Goal: Ask a question: Seek information or help from site administrators or community

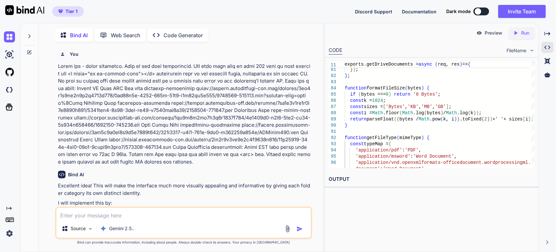
scroll to position [16153, 0]
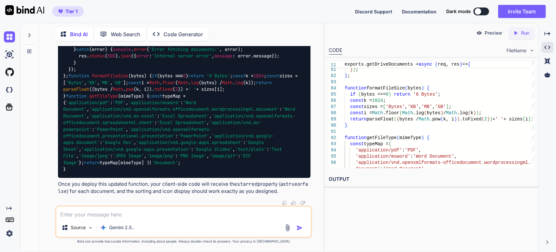
click at [125, 187] on p "Once you deploy this updated function, your client-side code will receive the s…" at bounding box center [184, 187] width 253 height 15
click at [547, 33] on icon "Created with Pixso." at bounding box center [548, 34] width 6 height 6
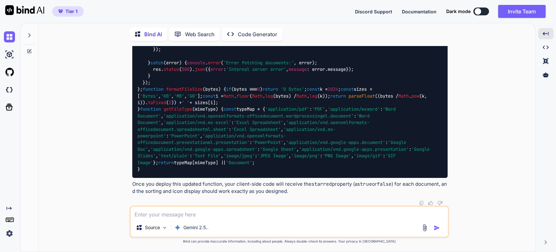
scroll to position [15317, 0]
click at [138, 211] on textarea at bounding box center [289, 212] width 317 height 12
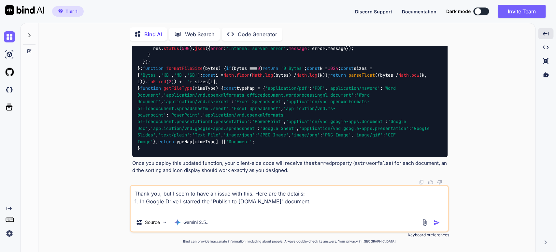
scroll to position [15337, 0]
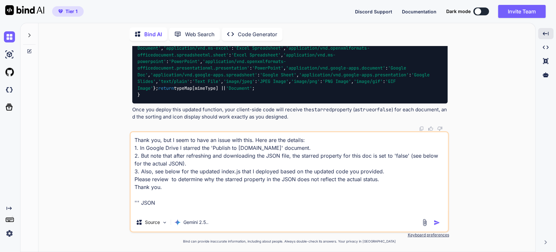
paste textarea "[URL][DOMAIN_NAME]"
paste textarea "{ "success": true, "folderId": "1NwP8AIf-SIwZ7Ek9SNeS82OcH0lNWgJe", "documentCo…"
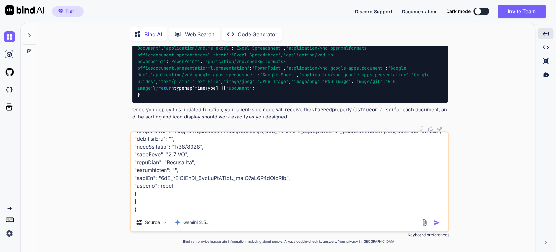
click at [173, 190] on textarea at bounding box center [289, 172] width 317 height 81
click at [151, 211] on textarea at bounding box center [289, 172] width 317 height 81
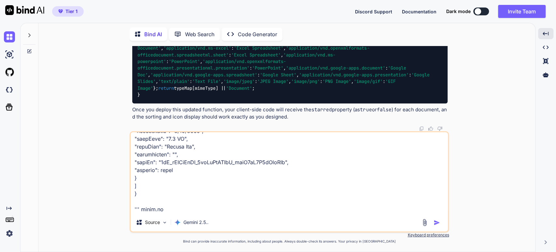
scroll to position [643, 0]
click at [141, 210] on textarea at bounding box center [289, 172] width 317 height 81
paste textarea "const { google } = require('googleapis'); const cors = require('cors'); // Init…"
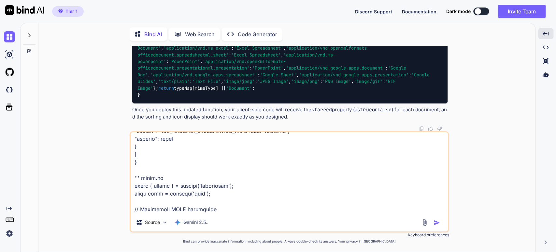
scroll to position [1495, 0]
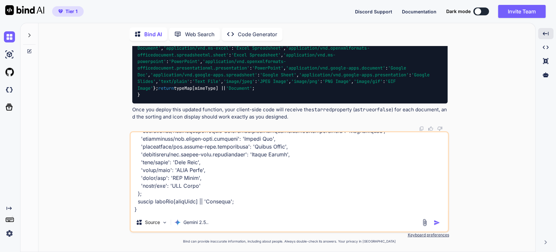
type textarea "Thank you, but I seem to have an issue with this. Here are the details: 1. In G…"
click at [436, 223] on img "button" at bounding box center [437, 222] width 7 height 7
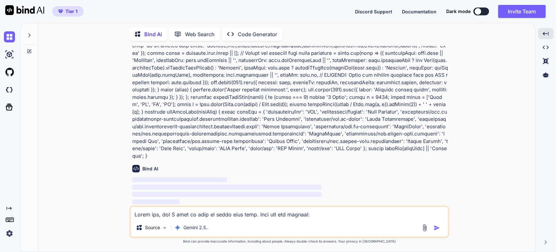
scroll to position [15476, 0]
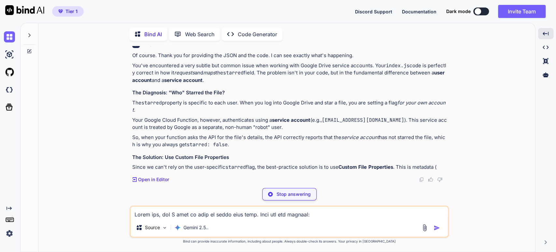
click at [74, 170] on div "You Bind AI Excellent idea! This will make the interface much more visually app…" at bounding box center [290, 148] width 492 height 205
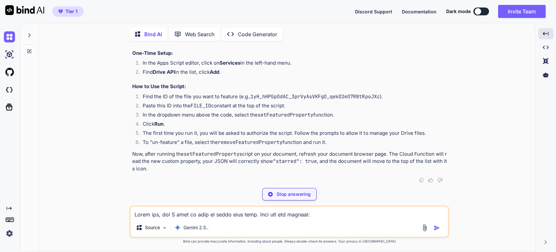
scroll to position [16799, 0]
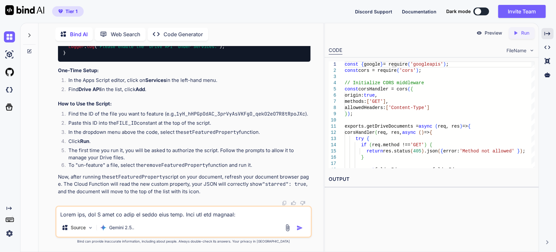
click at [551, 32] on div "Created with Pixso." at bounding box center [548, 33] width 12 height 11
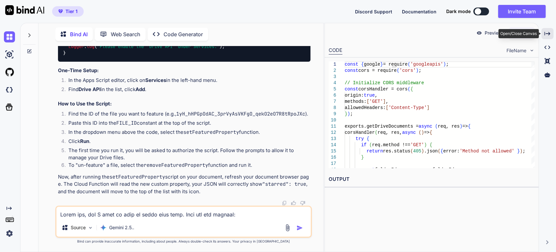
scroll to position [15875, 0]
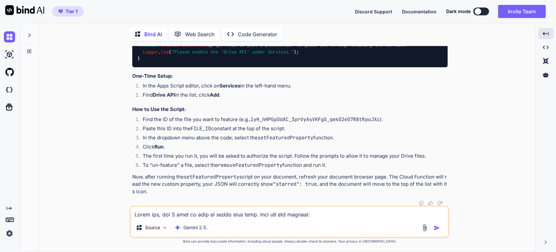
click at [0, 129] on div "Created with Pixso." at bounding box center [9, 133] width 18 height 211
click at [163, 214] on textarea at bounding box center [289, 212] width 317 height 12
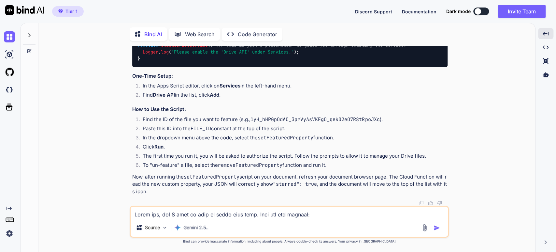
scroll to position [16793, 0]
drag, startPoint x: 203, startPoint y: 110, endPoint x: 319, endPoint y: 101, distance: 116.4
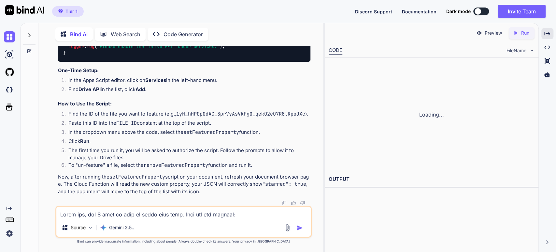
scroll to position [17842, 0]
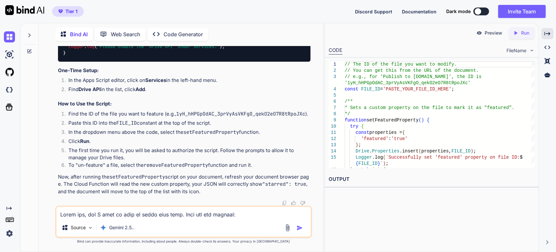
scroll to position [17964, 0]
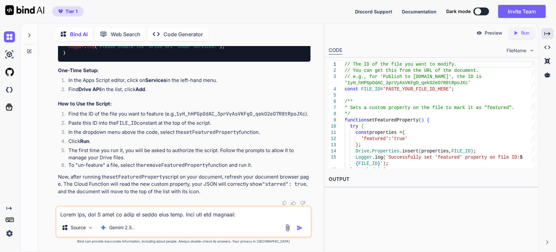
click at [152, 89] on li "Find Drive API in the list, click Add ." at bounding box center [187, 90] width 248 height 9
click at [122, 122] on code "FILE_ID" at bounding box center [126, 123] width 21 height 7
click at [173, 138] on li "In the dropdown menu above the code, select the setFeaturedProperty function." at bounding box center [187, 132] width 248 height 9
click at [111, 138] on li "In the dropdown menu above the code, select the setFeaturedProperty function." at bounding box center [187, 132] width 248 height 9
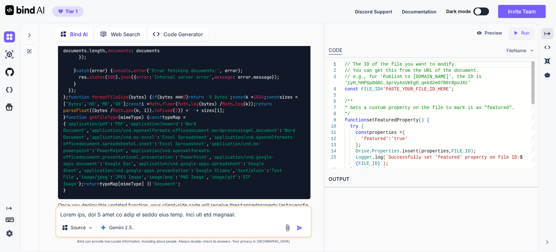
scroll to position [10647, 0]
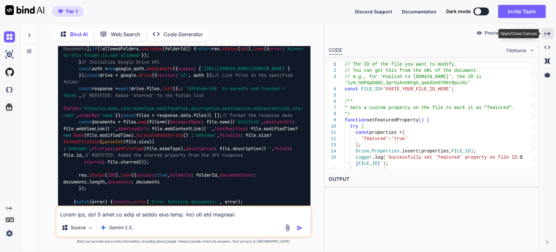
click at [549, 33] on icon "Created with Pixso." at bounding box center [548, 34] width 6 height 6
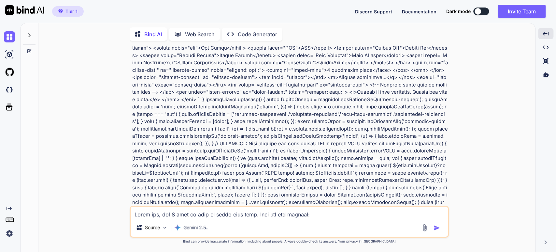
scroll to position [1775, 0]
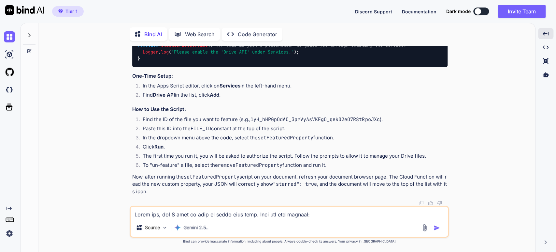
scroll to position [17155, 0]
click at [149, 214] on textarea at bounding box center [289, 212] width 317 height 12
type textarea "Thank you, I have updated index.js. But I need you to provde the full step-by-s…"
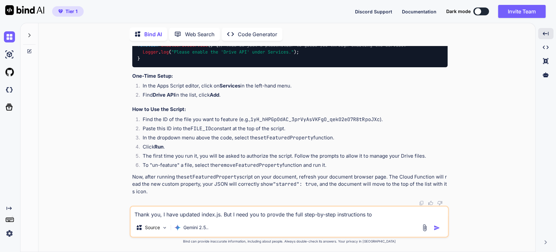
scroll to position [16793, 0]
click at [194, 215] on textarea "Thank you, I have updated index.js. But I need you to provde the full step-by-s…" at bounding box center [289, 212] width 317 height 12
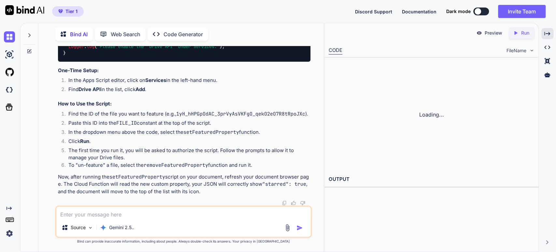
scroll to position [17766, 0]
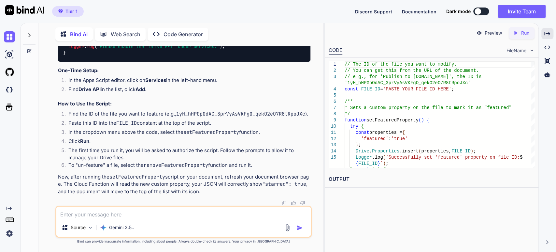
click at [79, 215] on textarea at bounding box center [183, 212] width 255 height 12
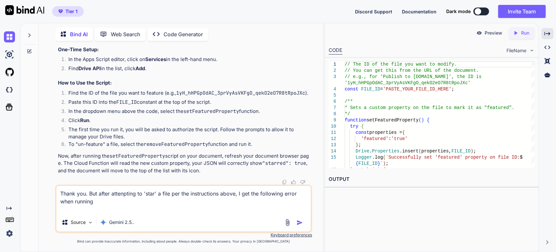
paste textarea "Failed to set property. Error: TypeError: Cannot read properties of undefined (…"
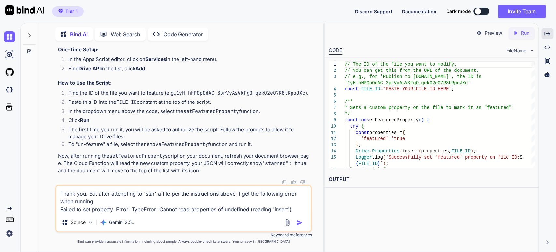
click at [192, 114] on code "setFeaturedProperty" at bounding box center [212, 111] width 56 height 7
copy code "setFeaturedProperty"
click at [100, 203] on textarea "Thank you. But after attenpting to 'star' a file per the instructions above, I …" at bounding box center [183, 198] width 255 height 27
paste textarea "setFeaturedProperty"
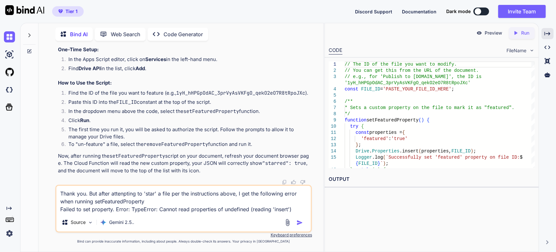
type textarea "Thank you. But after attenpting to 'star' a file per the instructions above, I …"
click at [300, 222] on img "button" at bounding box center [300, 222] width 7 height 7
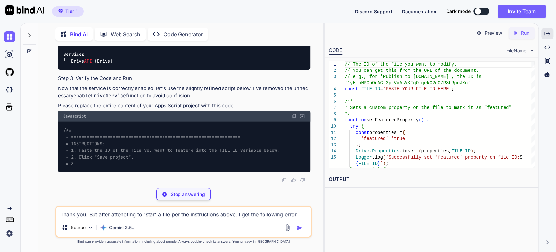
scroll to position [18301, 0]
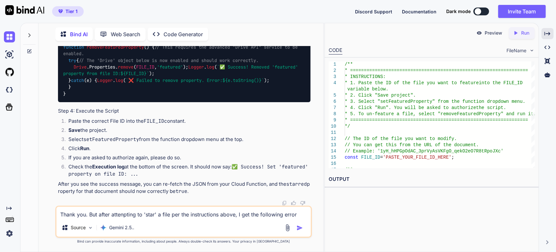
click at [119, 186] on p "After you see the success message, you can re-fetch the JSON from your Cloud Fu…" at bounding box center [184, 187] width 253 height 15
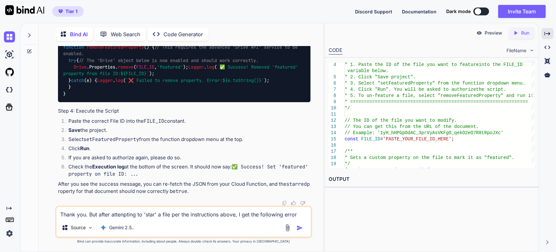
scroll to position [18565, 0]
click at [107, 207] on textarea "Thank you. But after attenpting to 'star' a file per the instructions above, I …" at bounding box center [183, 212] width 255 height 12
paste textarea "setFeaturedProperty"
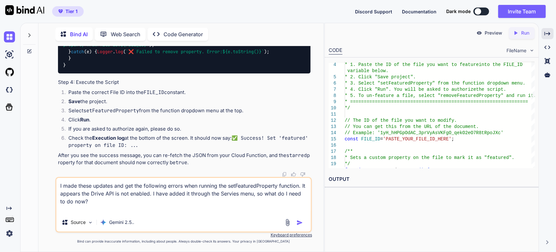
paste textarea "setFeaturedProperty"
paste textarea "Failed to set property. Error: TypeError: Cannot read properties of undefined (…"
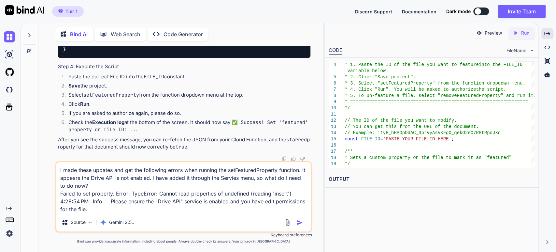
drag, startPoint x: 106, startPoint y: 200, endPoint x: 59, endPoint y: 204, distance: 46.7
click at [59, 204] on textarea "I made these updates and get the following errors when running the setFeaturedP…" at bounding box center [183, 187] width 255 height 51
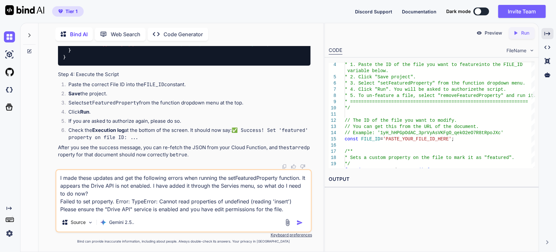
type textarea "I made these updates and get the following errors when running the setFeaturedP…"
click at [300, 221] on img "button" at bounding box center [300, 222] width 7 height 7
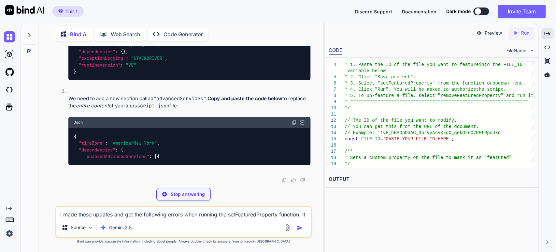
scroll to position [19091, 0]
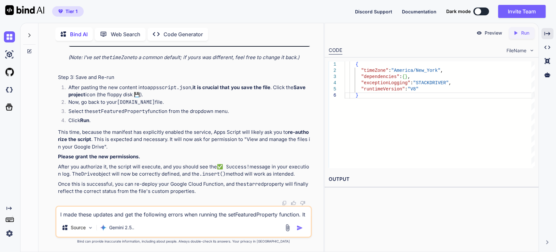
drag, startPoint x: 159, startPoint y: 140, endPoint x: 156, endPoint y: 137, distance: 4.6
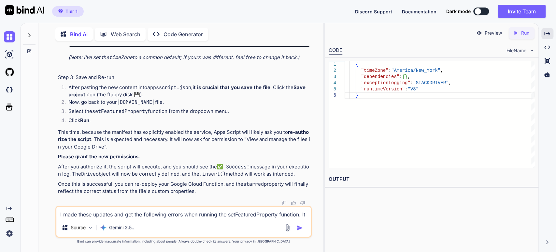
scroll to position [19235, 0]
